Goal: Book appointment/travel/reservation

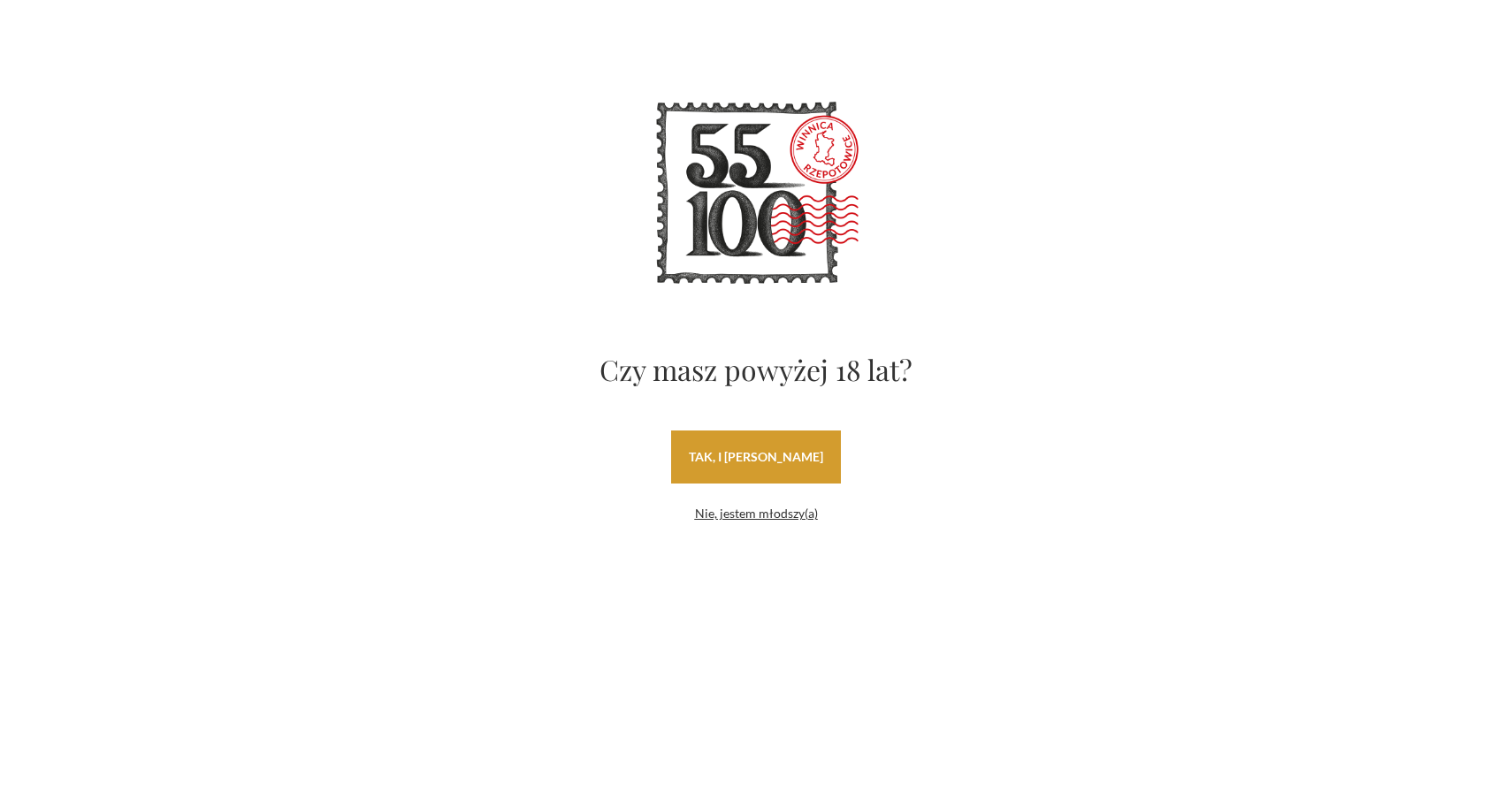
click at [784, 467] on link "tak, i uwielbiam wino" at bounding box center [756, 457] width 170 height 53
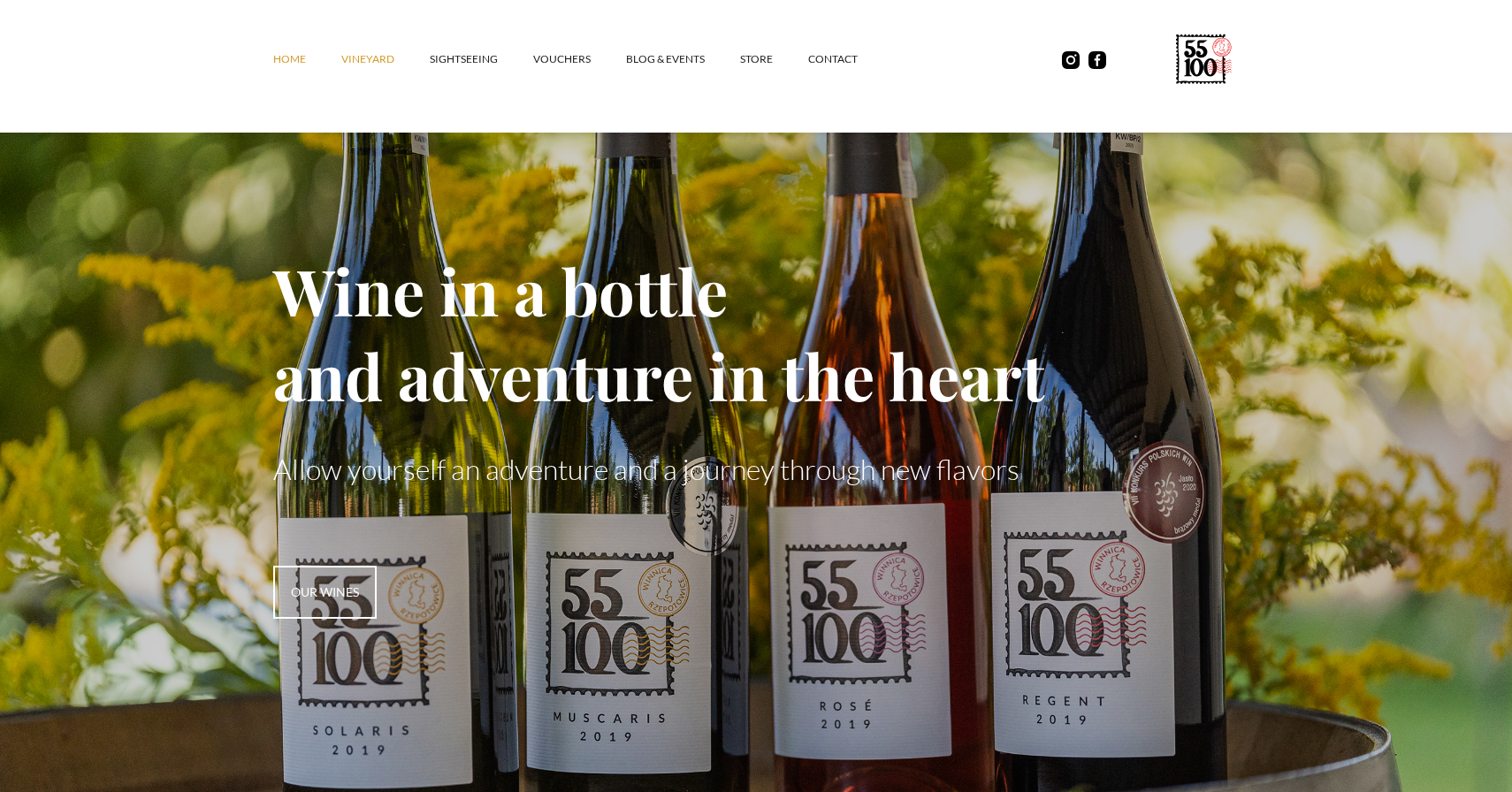
click at [365, 61] on font "vineyard" at bounding box center [367, 59] width 53 height 13
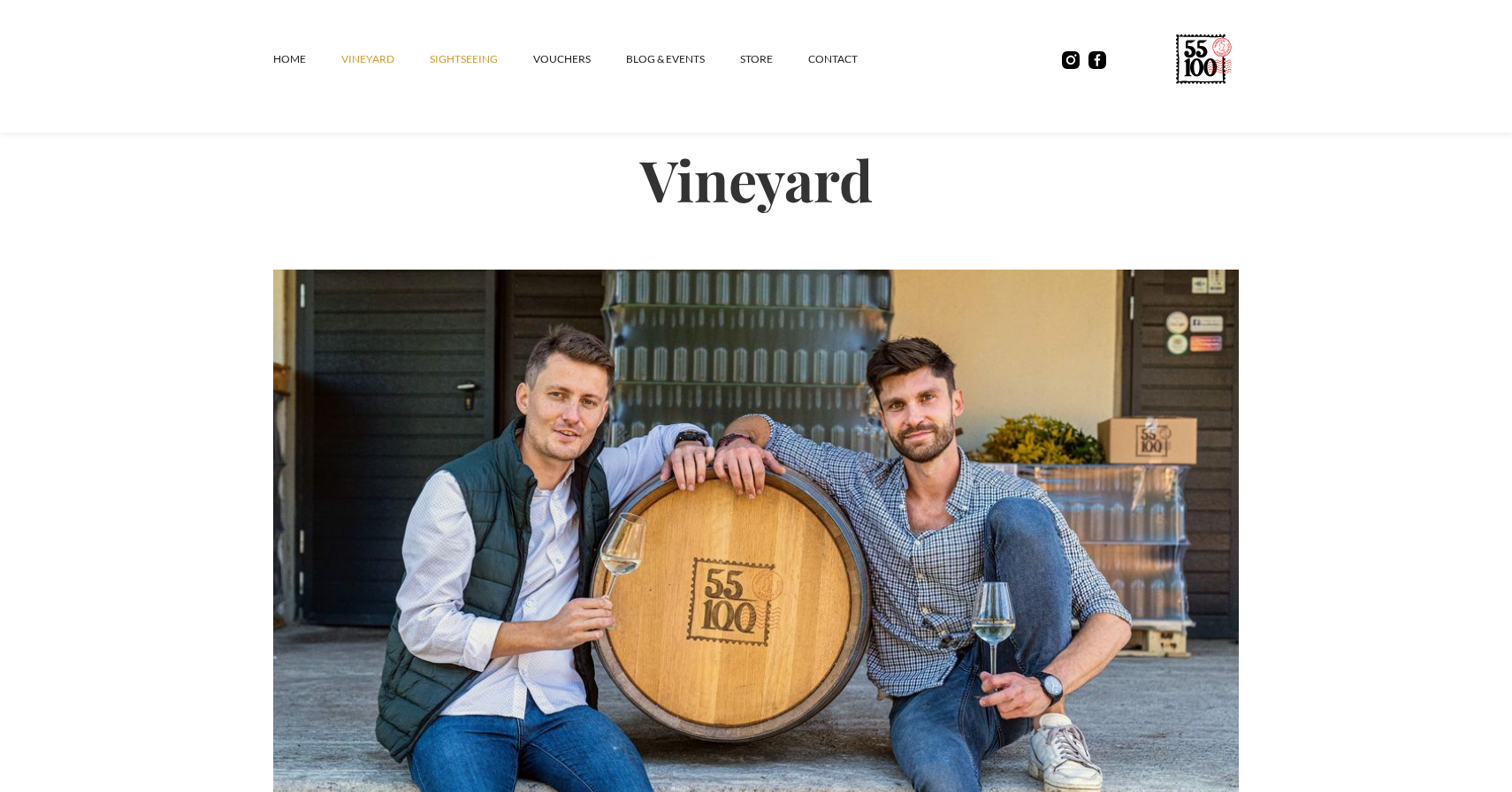
click at [459, 69] on link "SIGHTSEEING" at bounding box center [481, 59] width 104 height 53
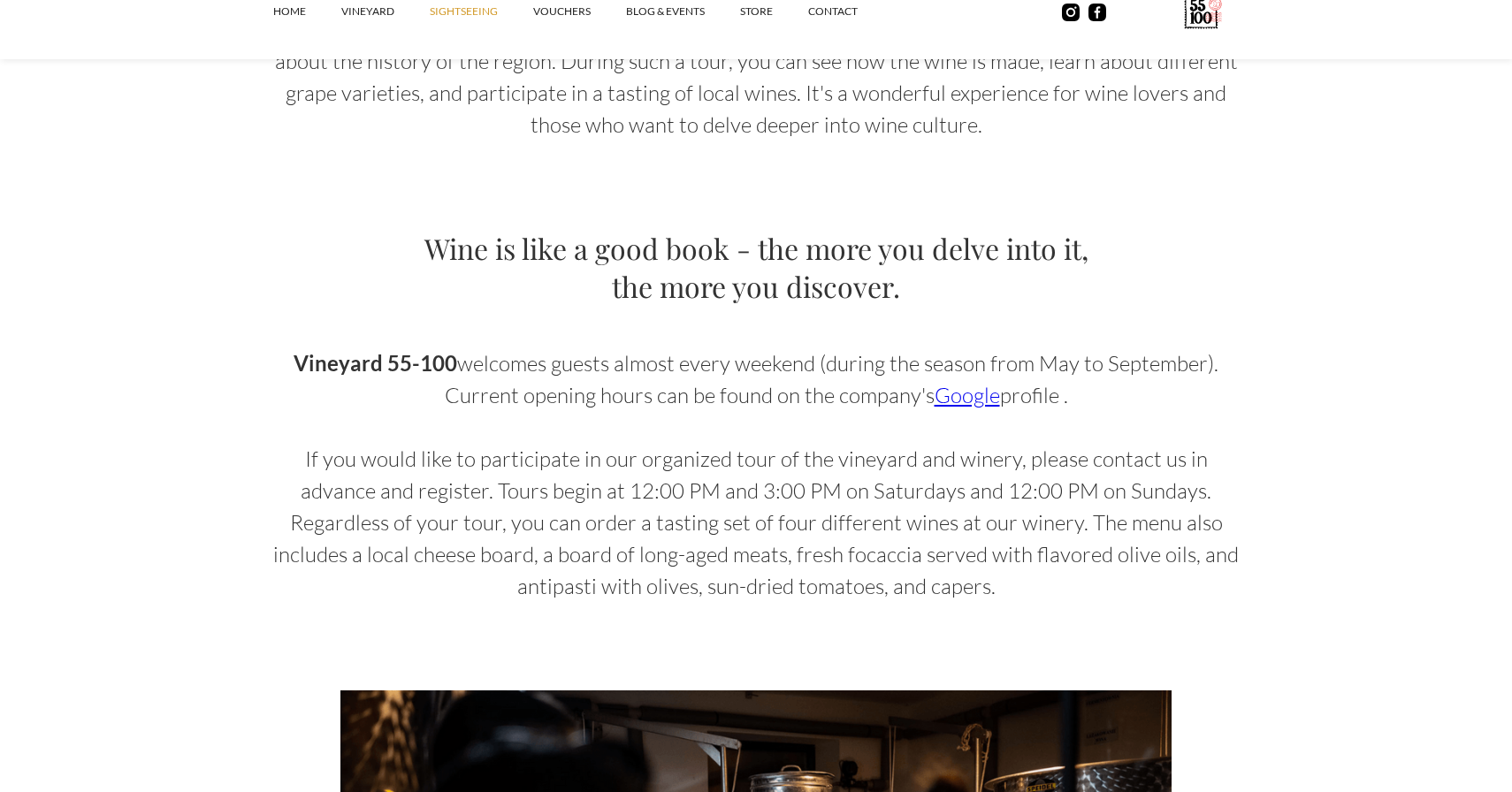
scroll to position [1014, 0]
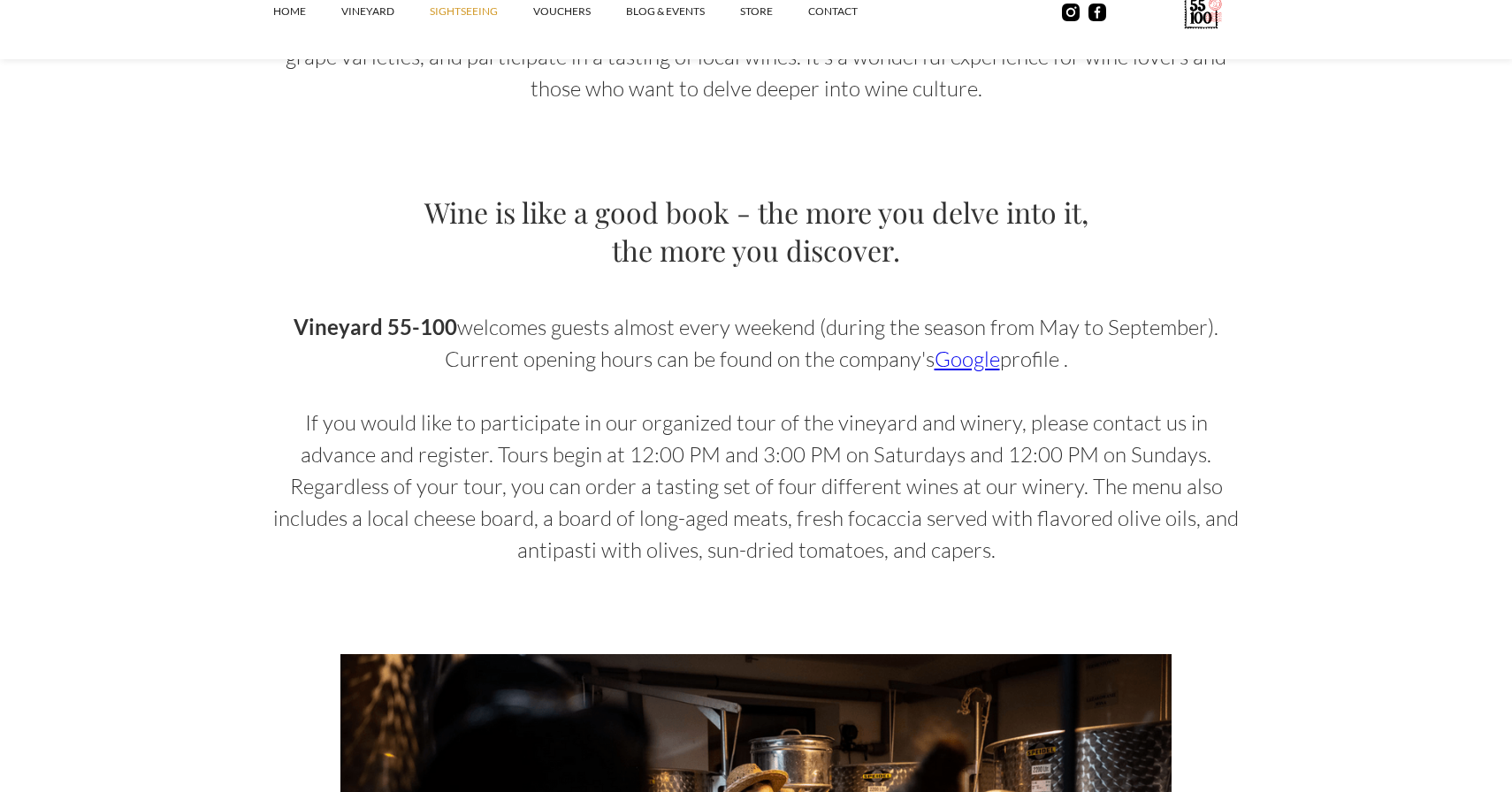
click at [959, 360] on font "Google" at bounding box center [968, 359] width 65 height 26
click at [153, 254] on section "Sightseeing A winery tour is a fascinating adventure that allows you to discove…" at bounding box center [756, 703] width 1512 height 3435
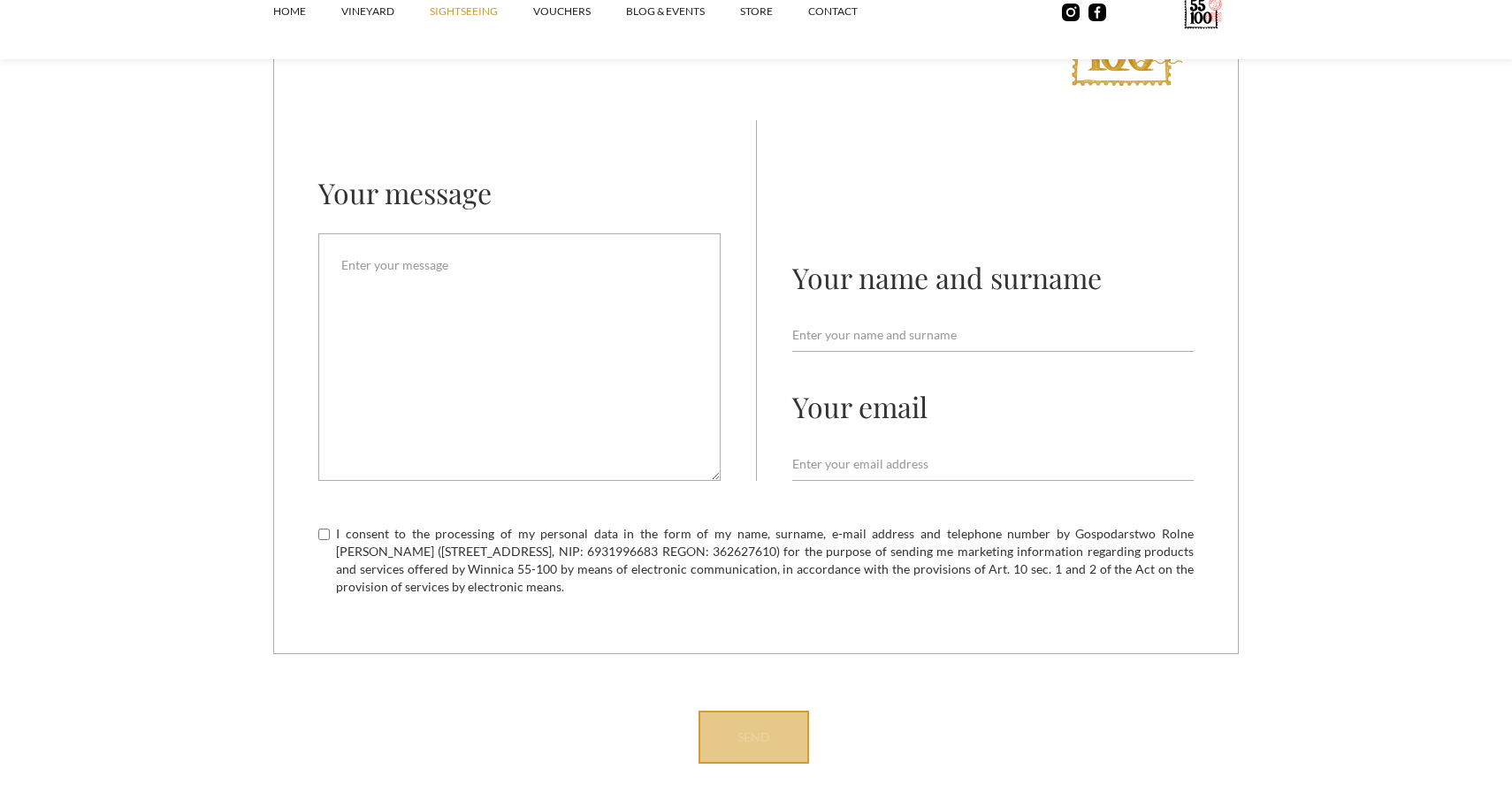
scroll to position [4946, 0]
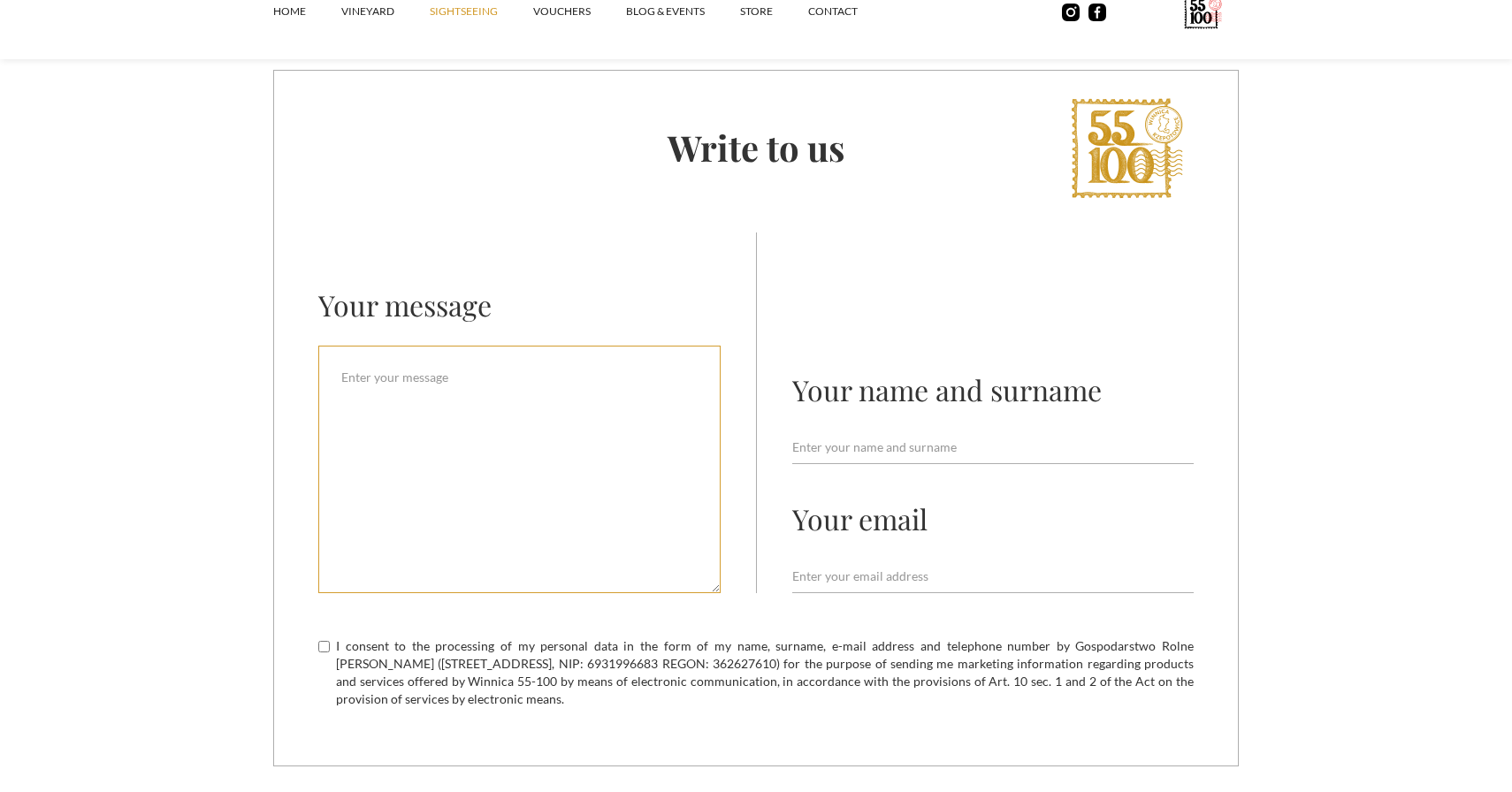
click at [563, 403] on textarea "Email Form" at bounding box center [519, 469] width 403 height 248
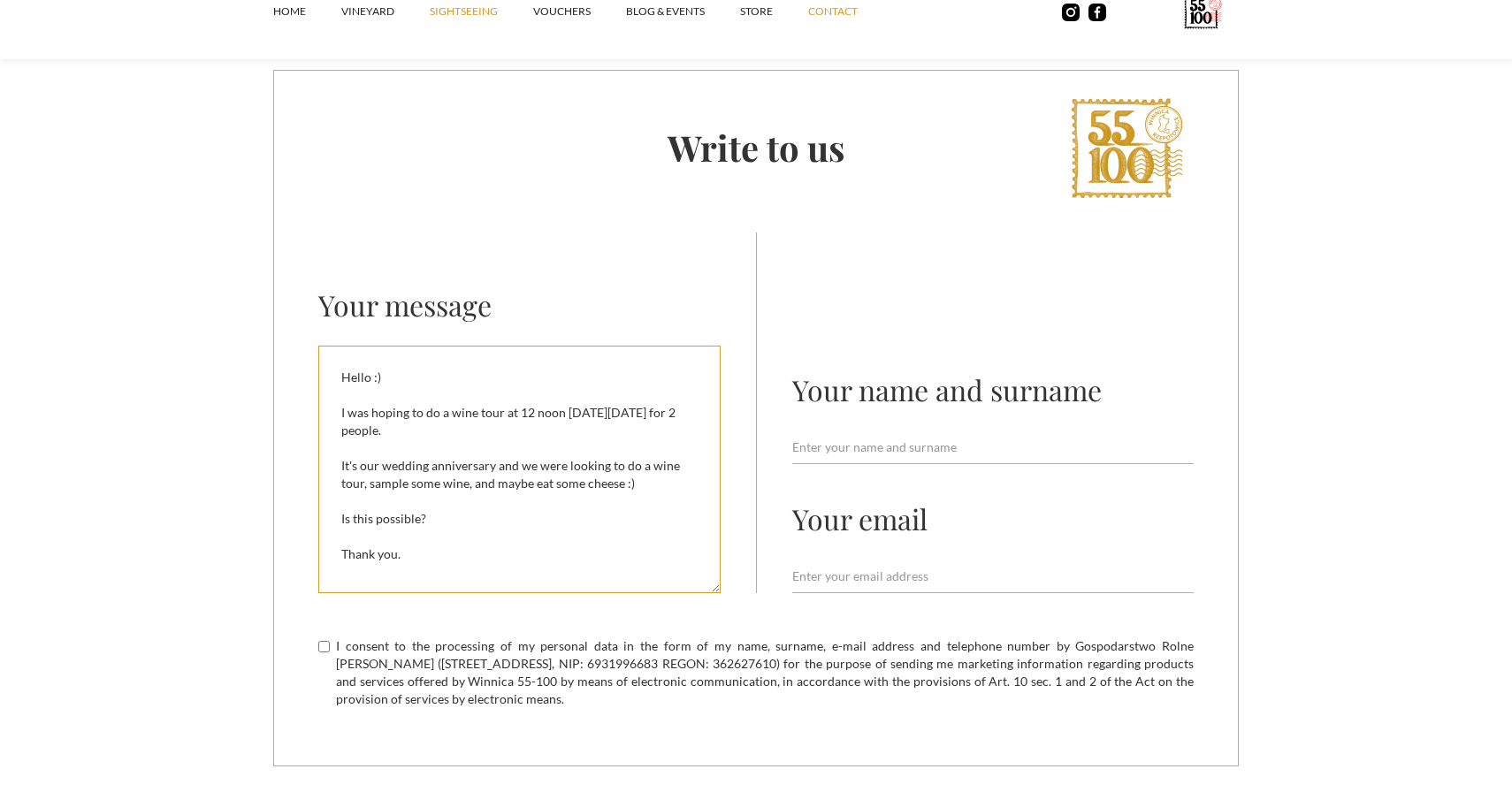
scroll to position [5, 0]
type textarea "Hello :) I was hoping to do a wine tour at 12 noon [DATE][DATE] for 2 people. I…"
click at [895, 426] on div "Your name and surname Your email" at bounding box center [993, 413] width 402 height 361
click at [882, 456] on input "Email Form" at bounding box center [993, 447] width 402 height 34
type input "[PERSON_NAME]"
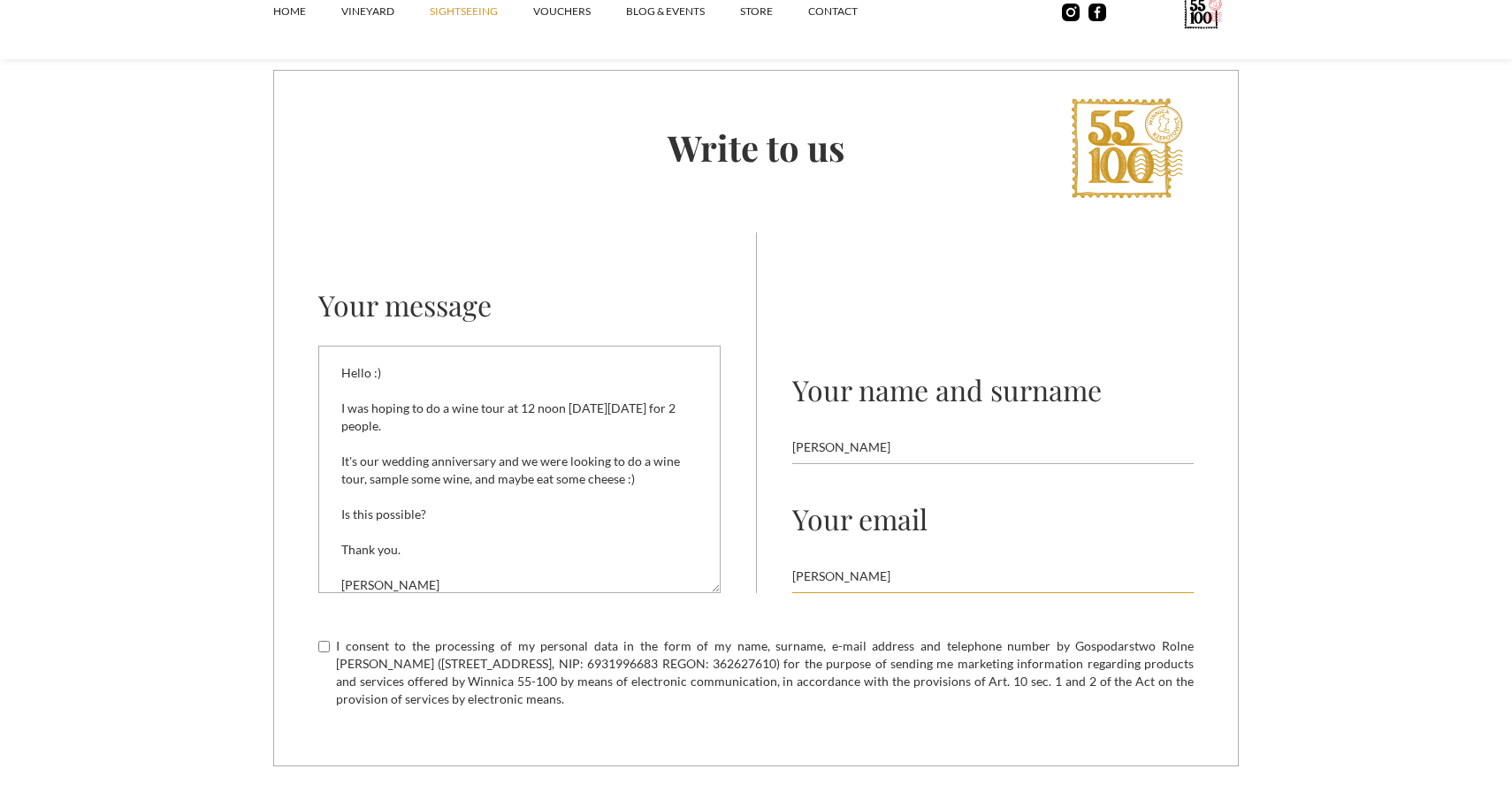
type input "[EMAIL_ADDRESS][DOMAIN_NAME]"
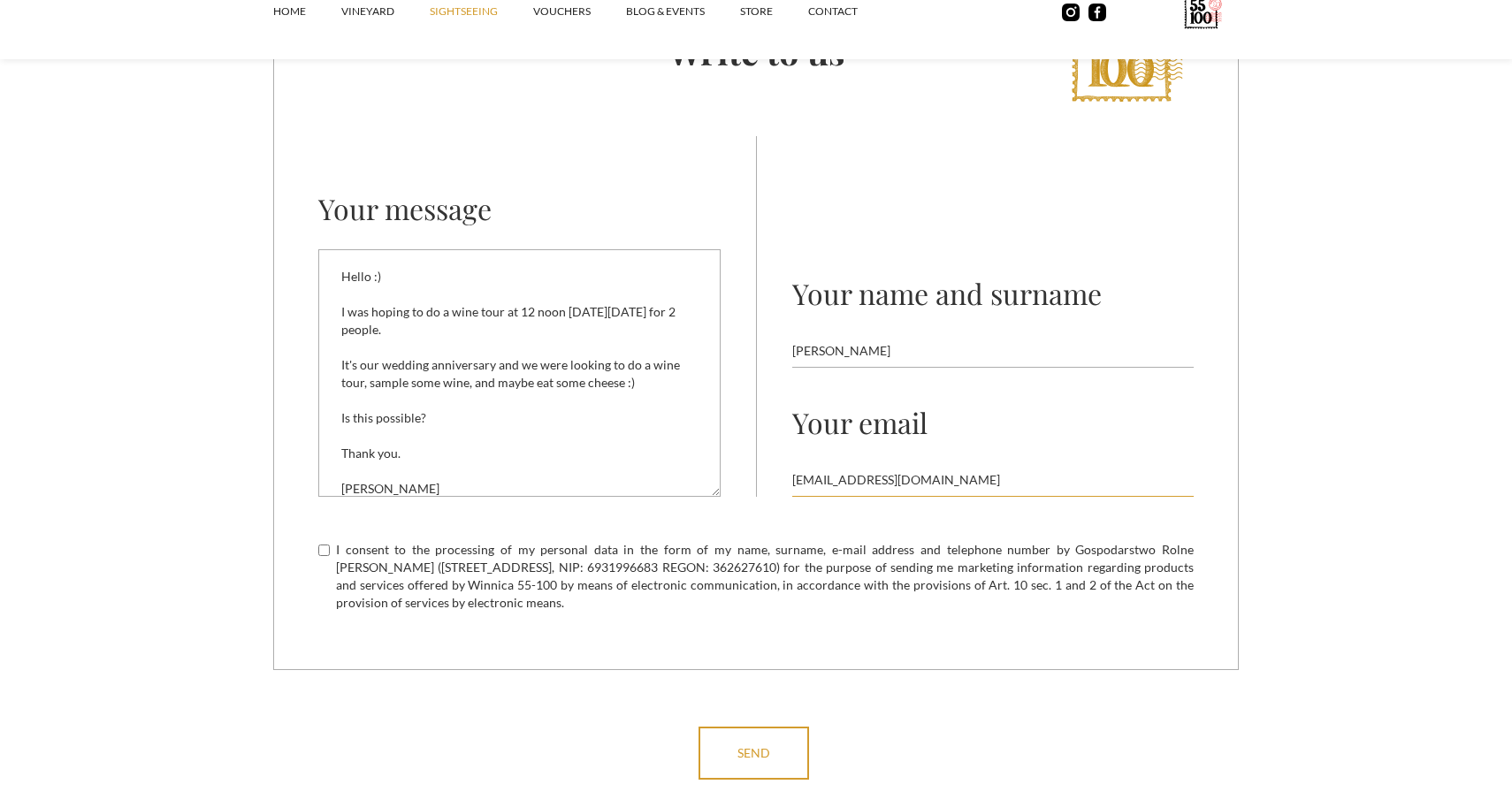
scroll to position [5163, 0]
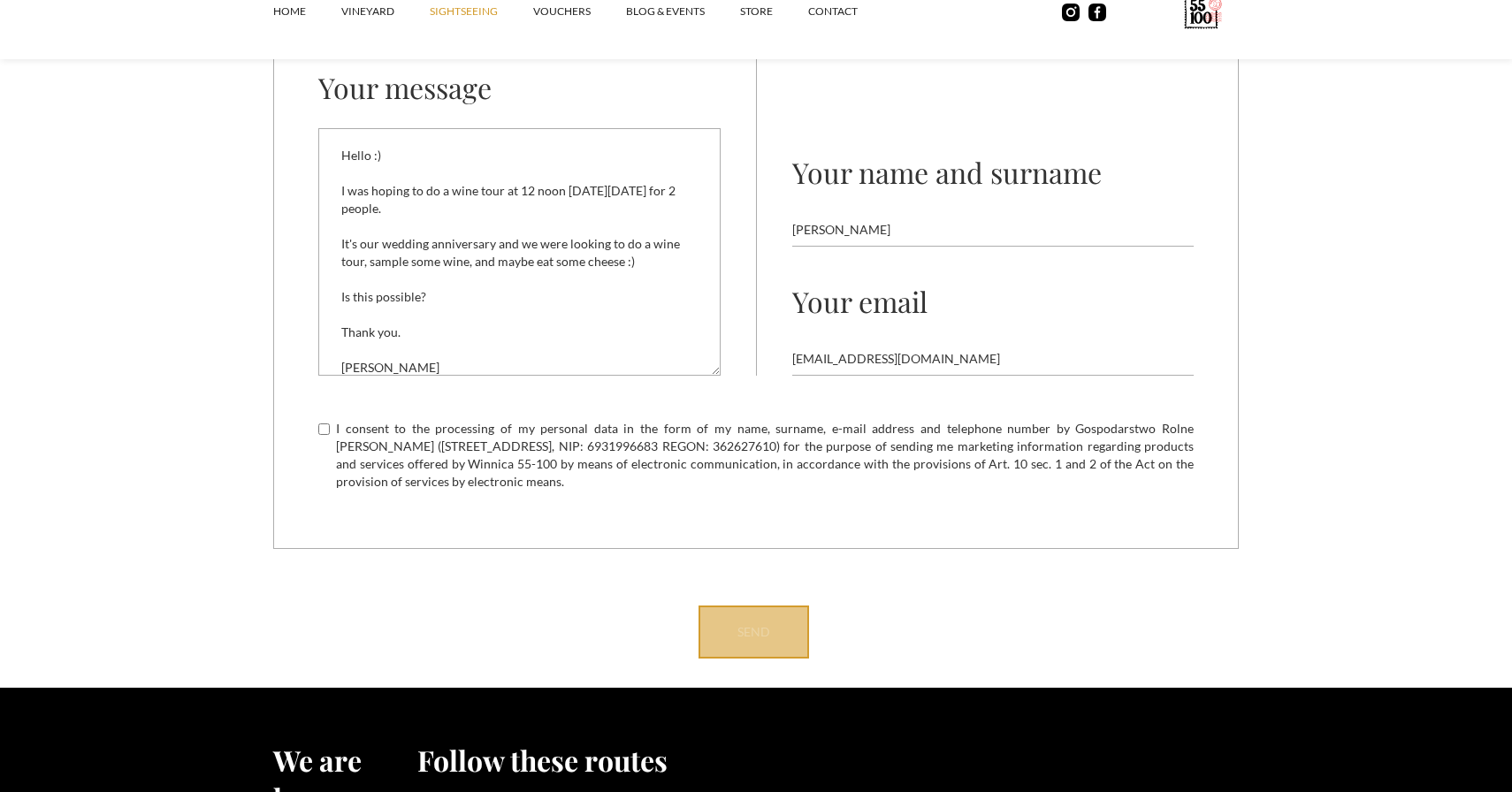
click at [741, 638] on input "send" at bounding box center [754, 631] width 110 height 53
type input "Please wait..."
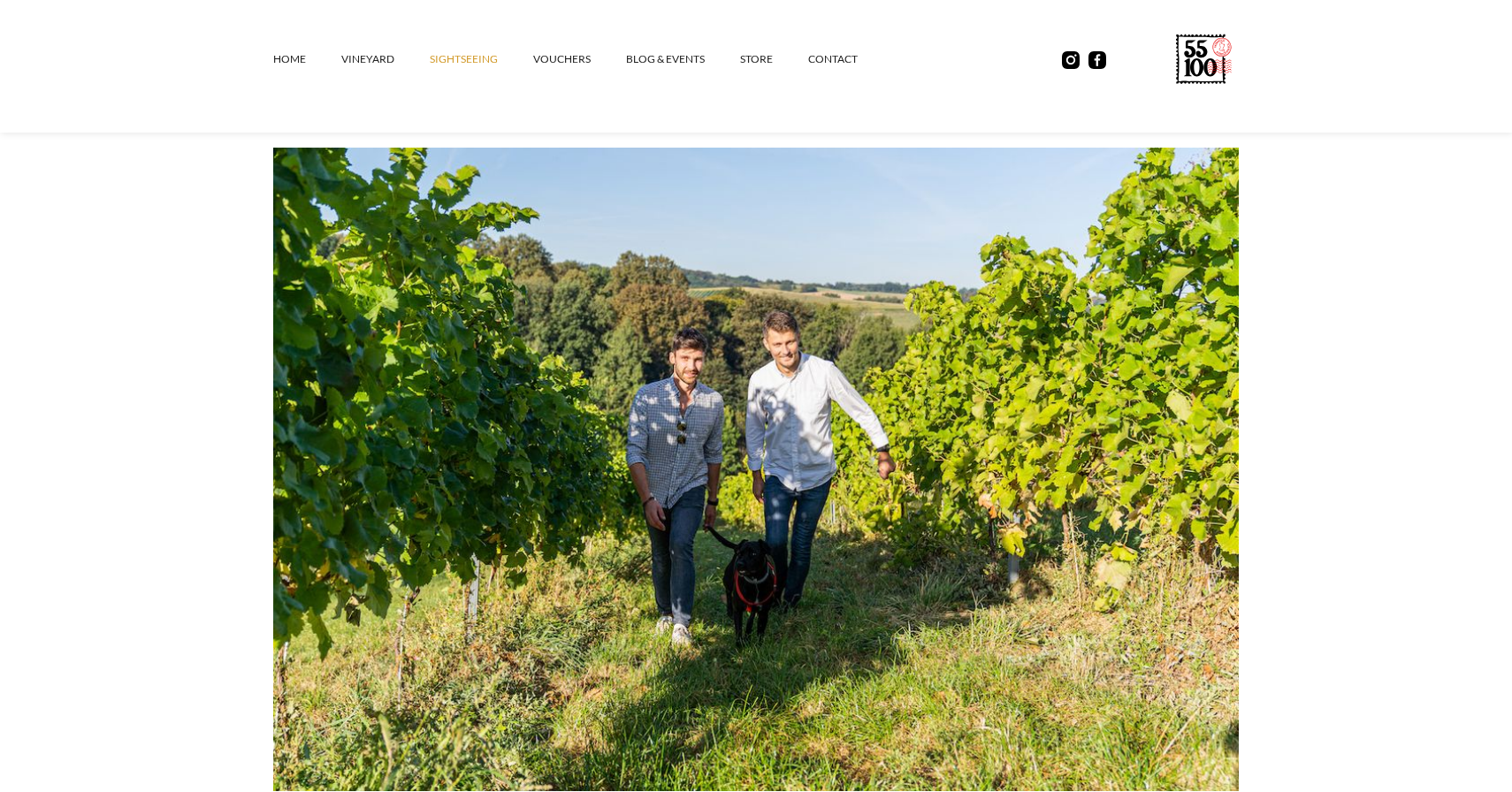
scroll to position [0, 0]
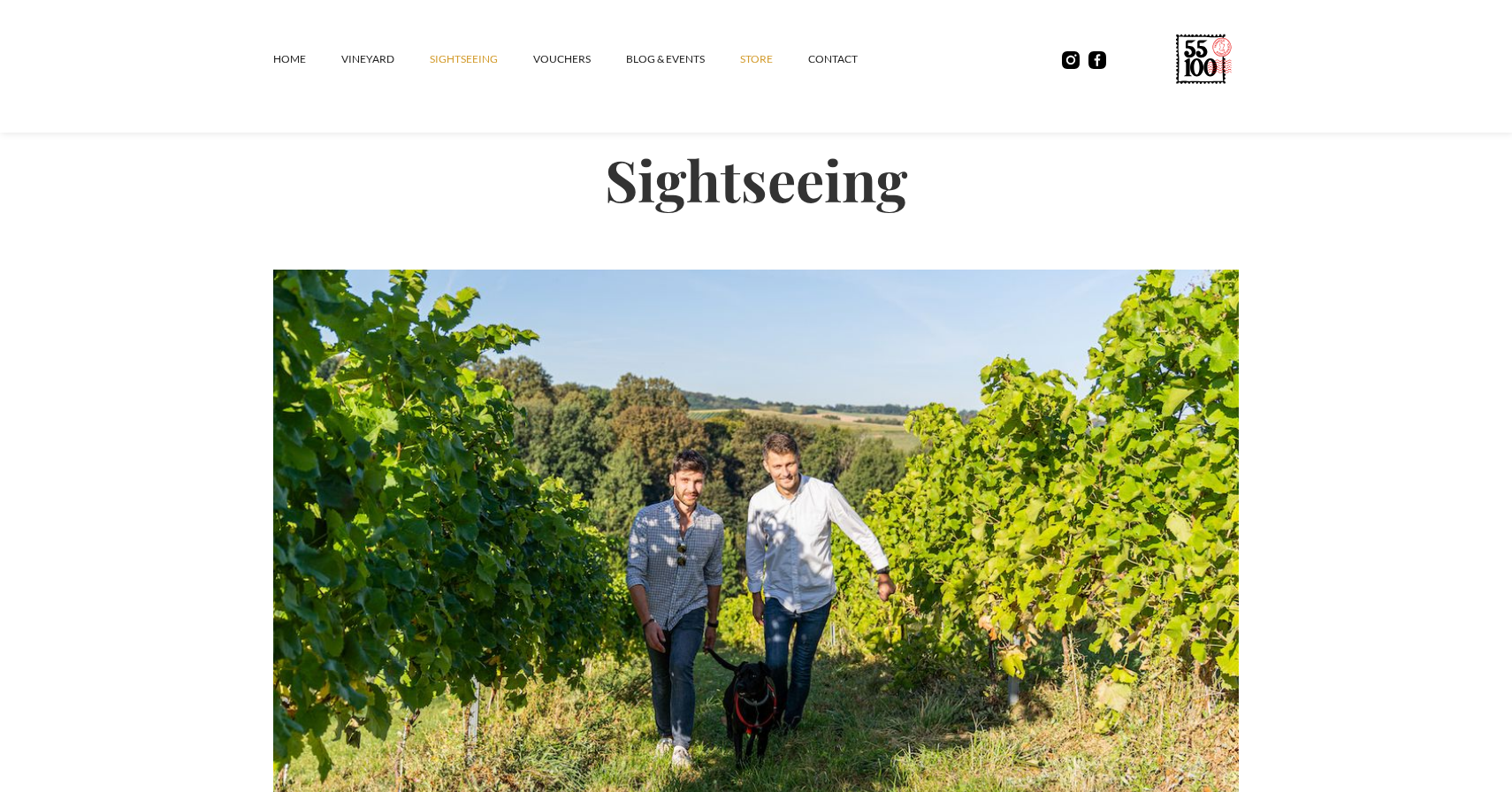
click at [763, 64] on font "STORE" at bounding box center [756, 59] width 33 height 13
